Goal: Task Accomplishment & Management: Use online tool/utility

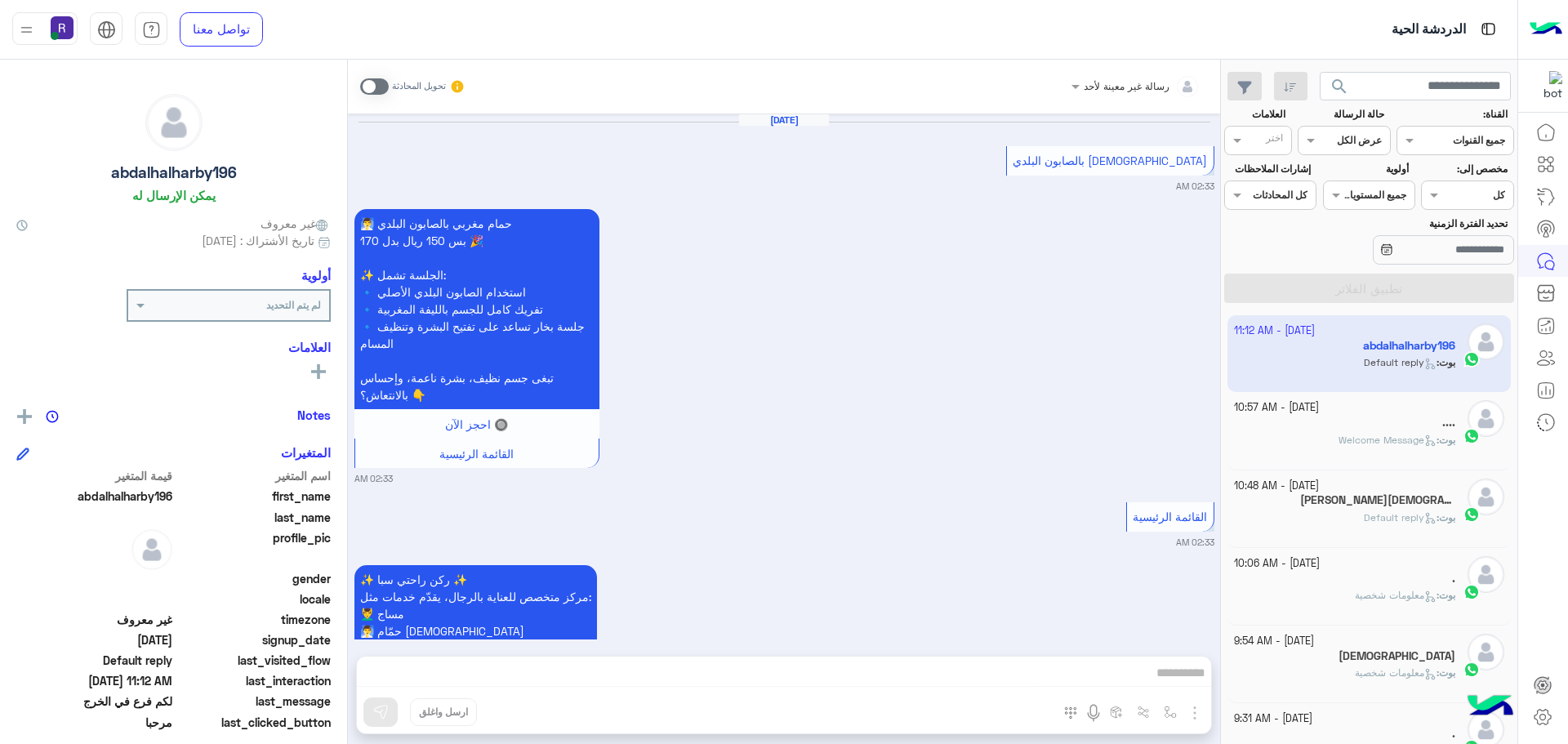
scroll to position [616, 0]
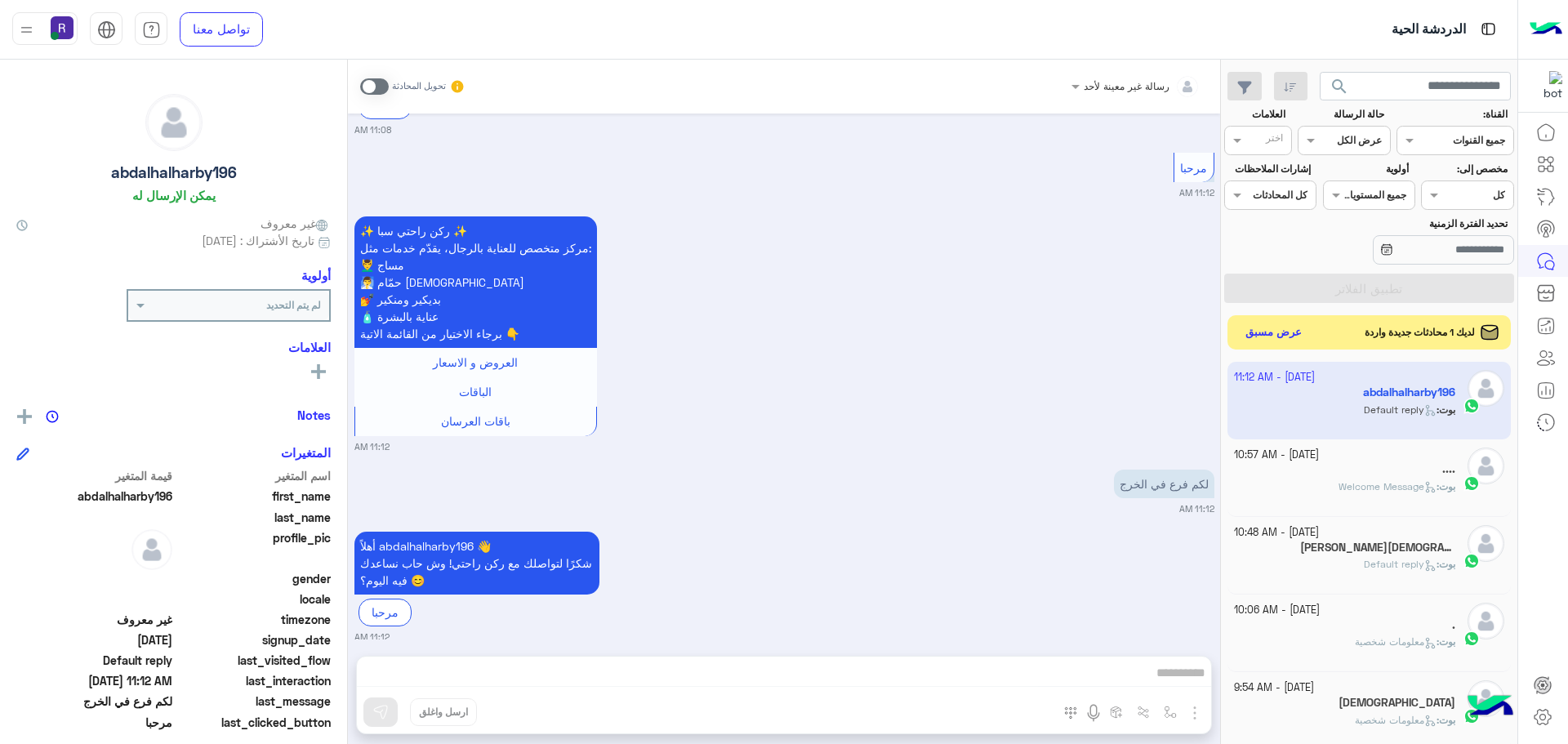
click at [1262, 333] on button "عرض مسبق" at bounding box center [1273, 333] width 69 height 22
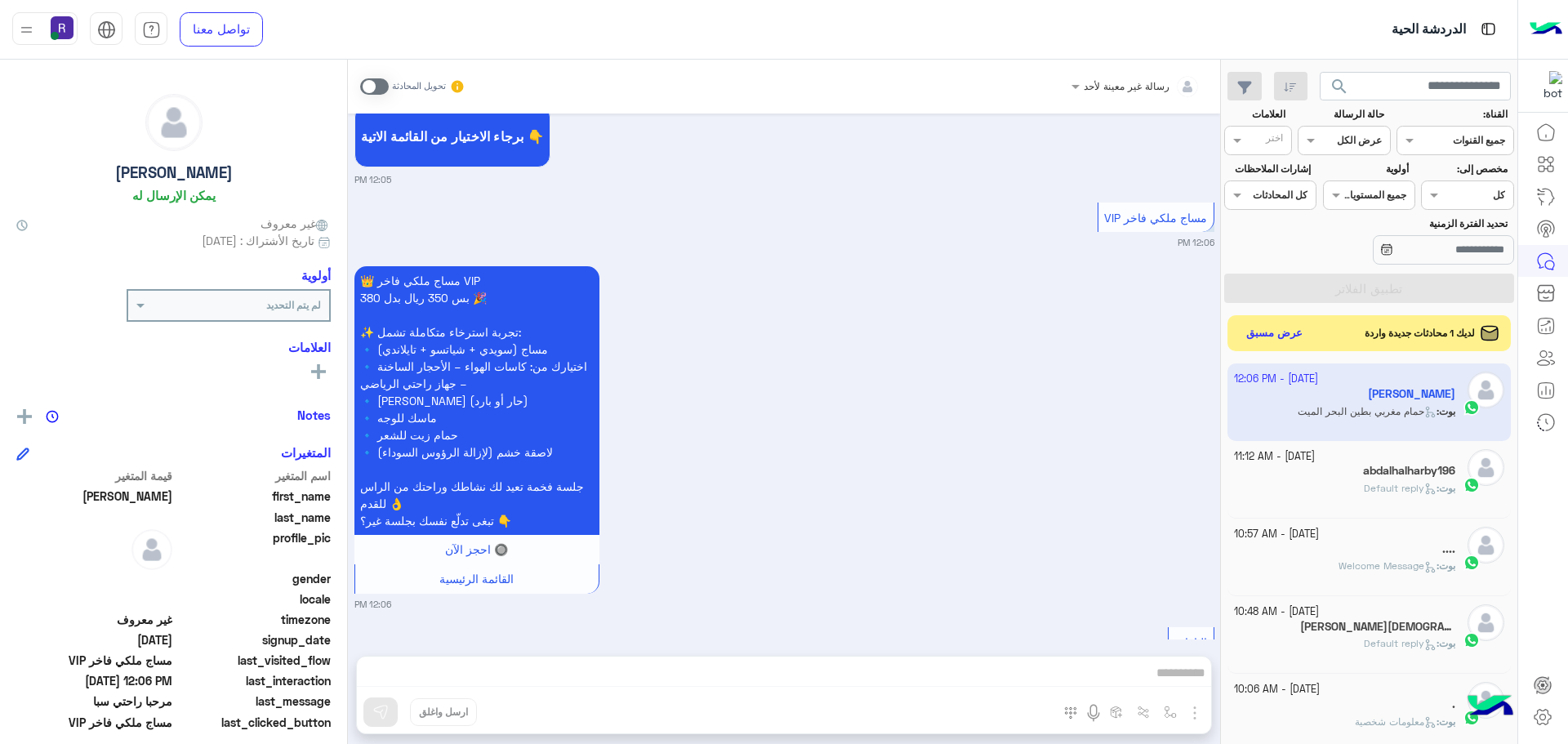
scroll to position [1710, 0]
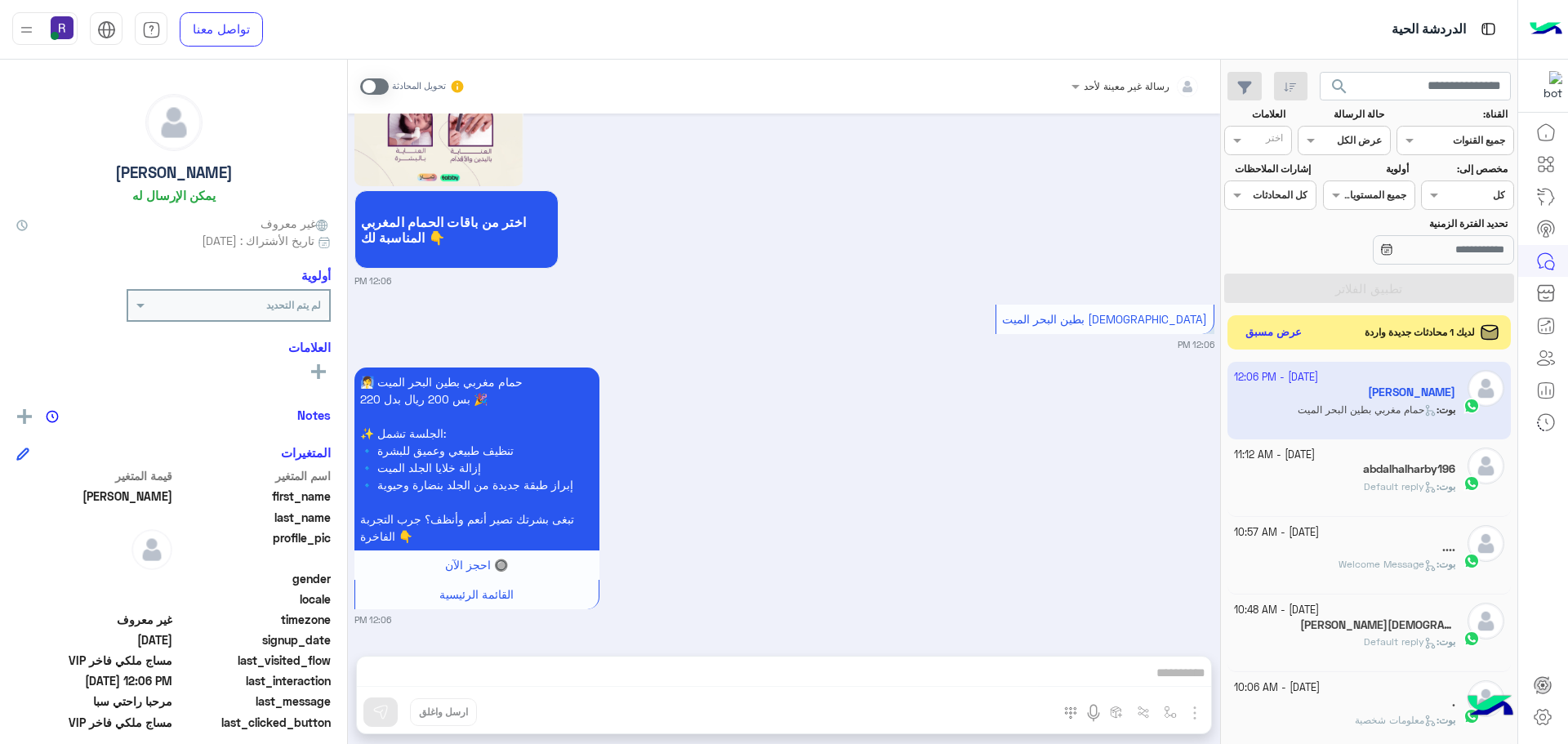
click at [1283, 329] on button "عرض مسبق" at bounding box center [1273, 333] width 69 height 22
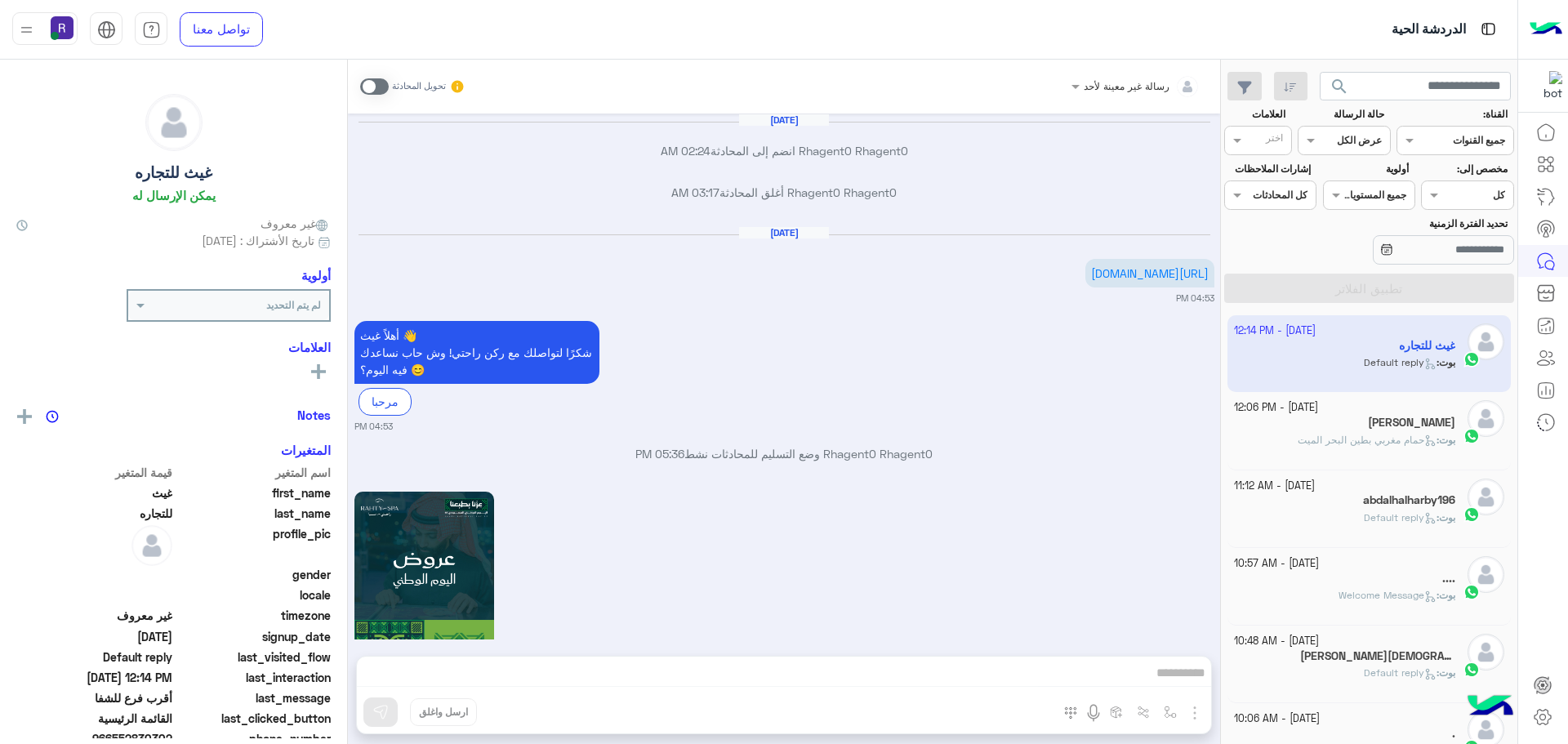
scroll to position [2291, 0]
